Goal: Navigation & Orientation: Find specific page/section

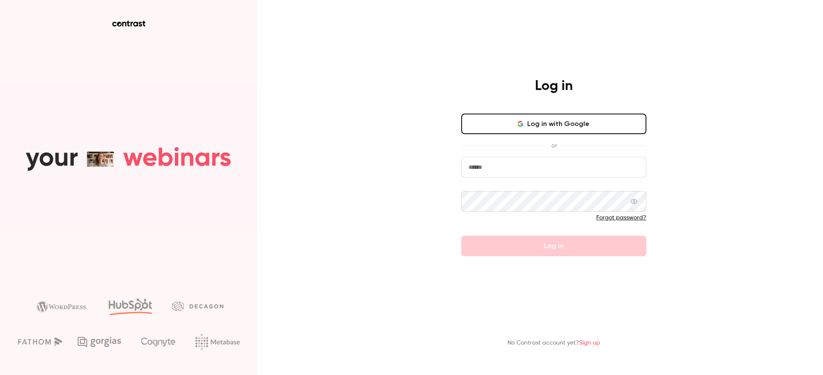
click at [524, 126] on icon "button" at bounding box center [520, 123] width 7 height 7
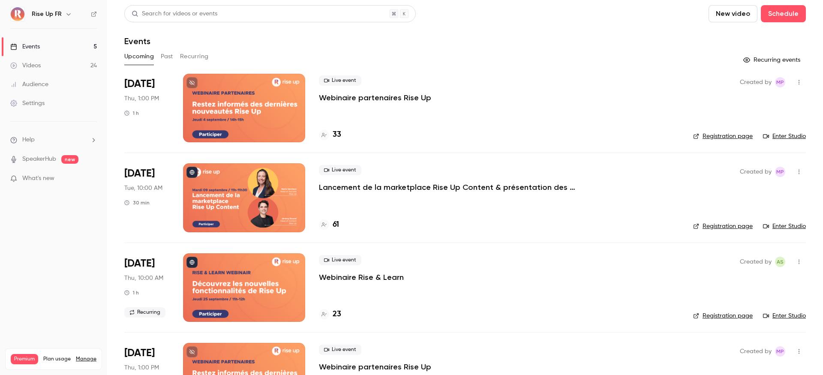
click at [61, 10] on div "Rise Up FR" at bounding box center [58, 14] width 52 height 10
click at [62, 18] on div "Rise Up FR" at bounding box center [58, 14] width 52 height 10
click at [67, 15] on icon "button" at bounding box center [68, 14] width 4 height 2
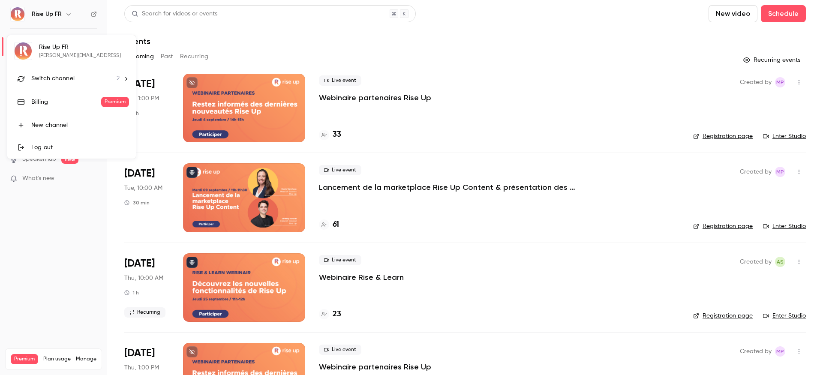
click at [70, 81] on span "Switch channel" at bounding box center [52, 78] width 43 height 9
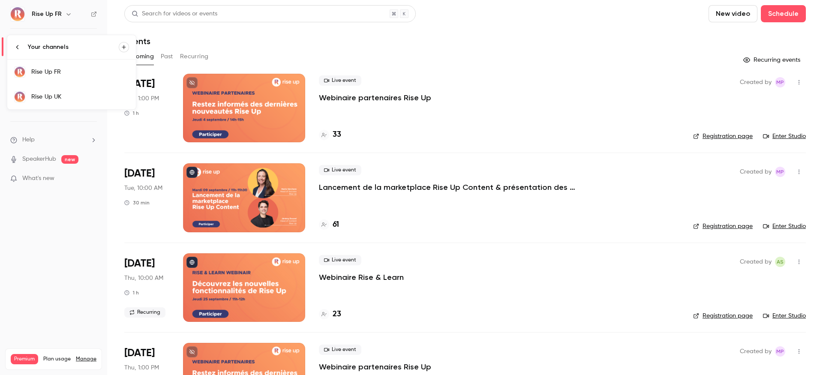
click at [66, 100] on div "Rise Up UK" at bounding box center [80, 97] width 98 height 9
